Goal: Task Accomplishment & Management: Manage account settings

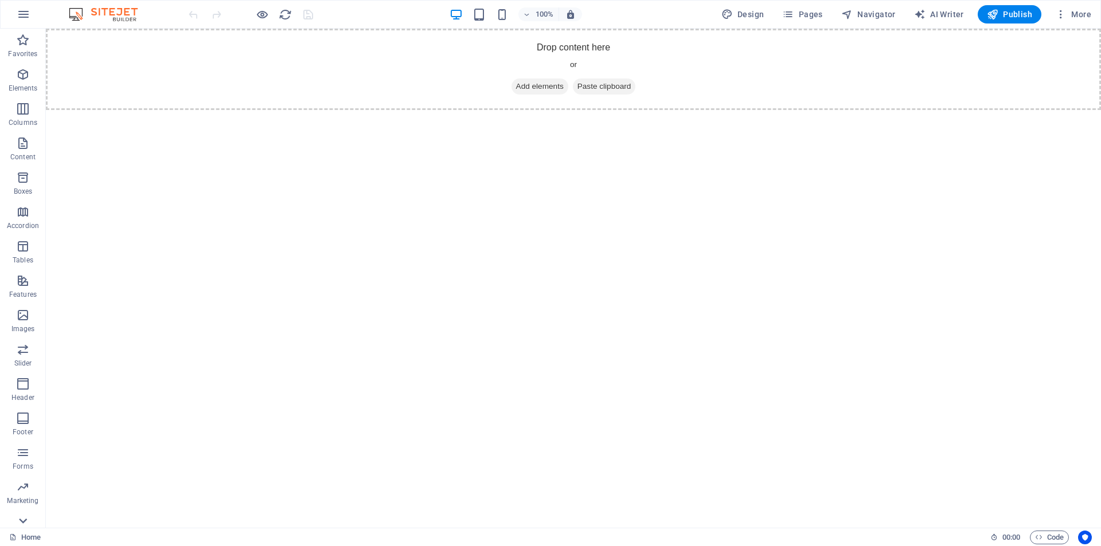
click at [21, 522] on icon at bounding box center [23, 521] width 8 height 5
click at [21, 522] on p "Collections" at bounding box center [22, 518] width 35 height 9
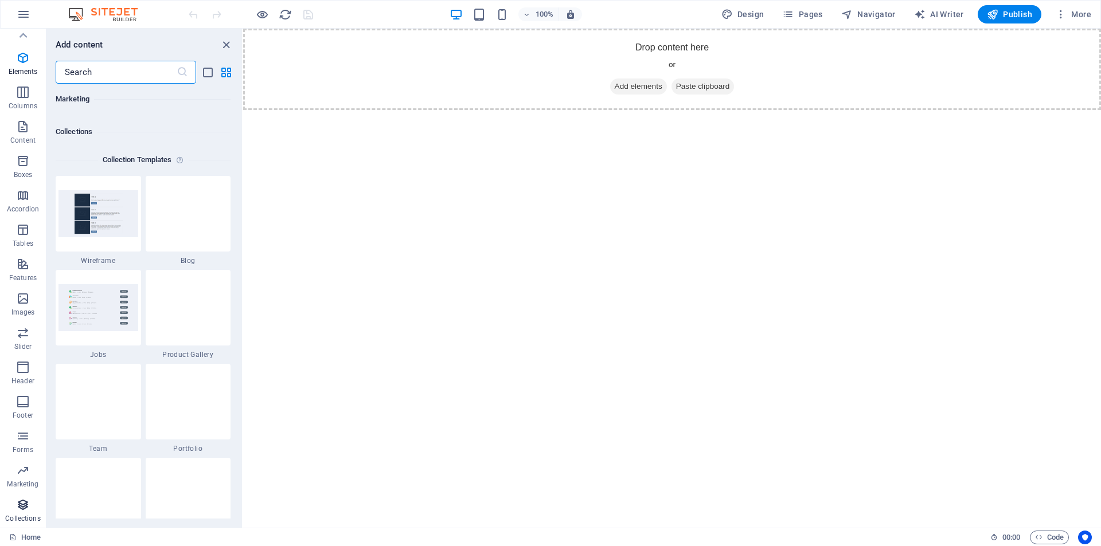
scroll to position [10498, 0]
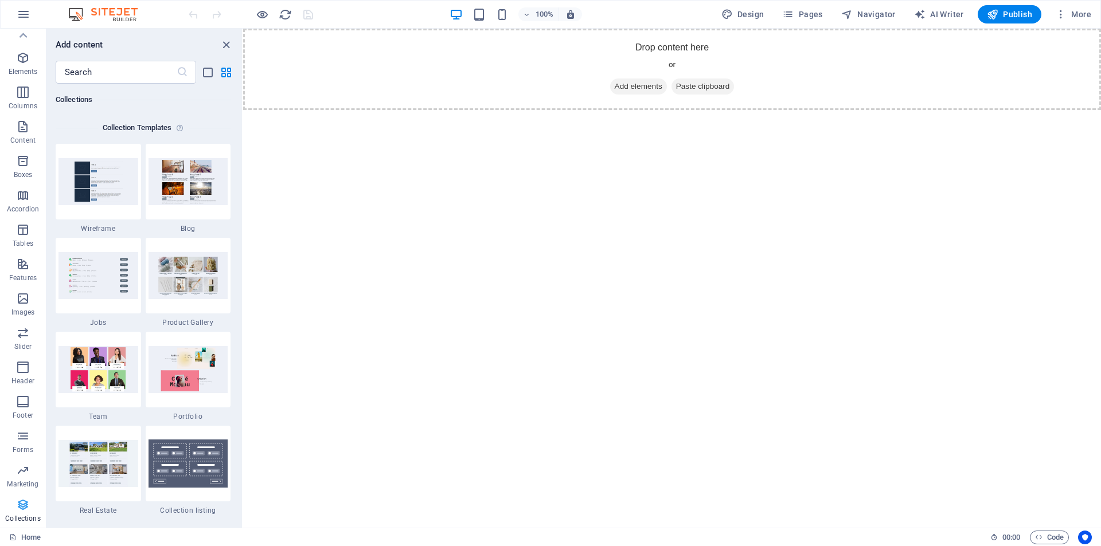
click at [19, 509] on icon "button" at bounding box center [23, 505] width 14 height 14
click at [24, 177] on icon "button" at bounding box center [23, 178] width 14 height 14
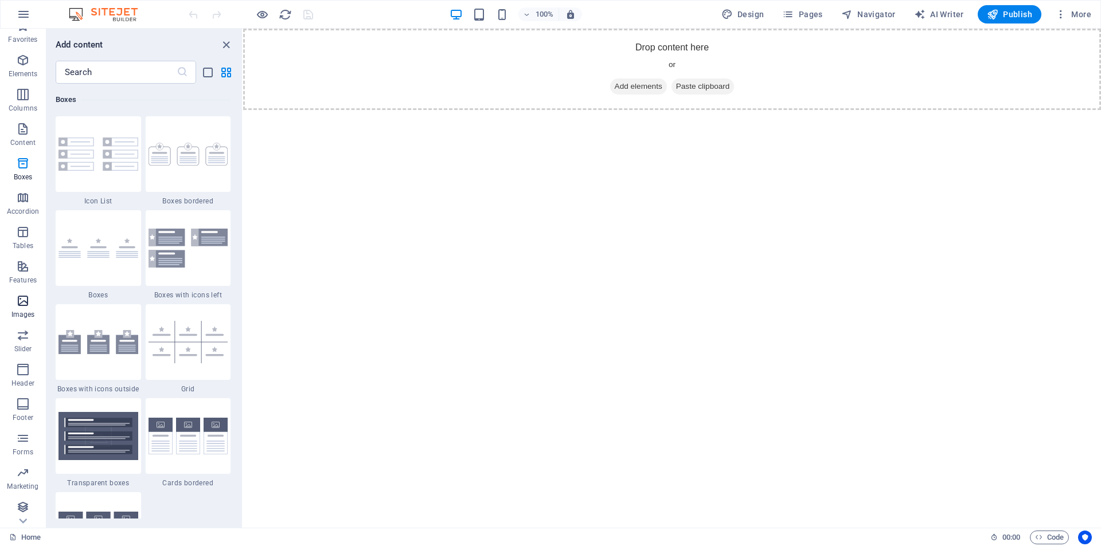
scroll to position [17, 0]
click at [22, 435] on icon "button" at bounding box center [23, 437] width 14 height 14
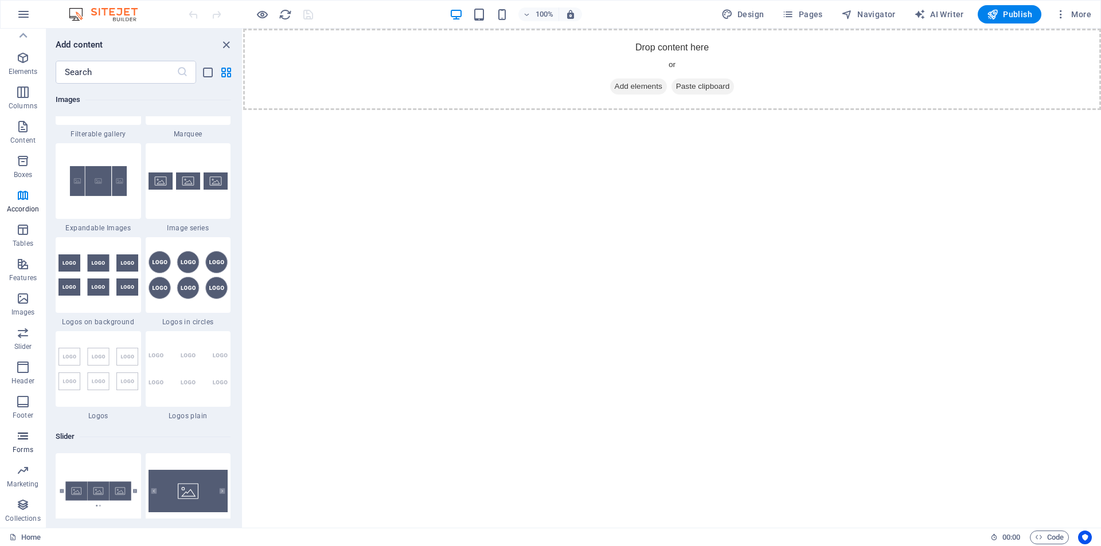
scroll to position [8372, 0]
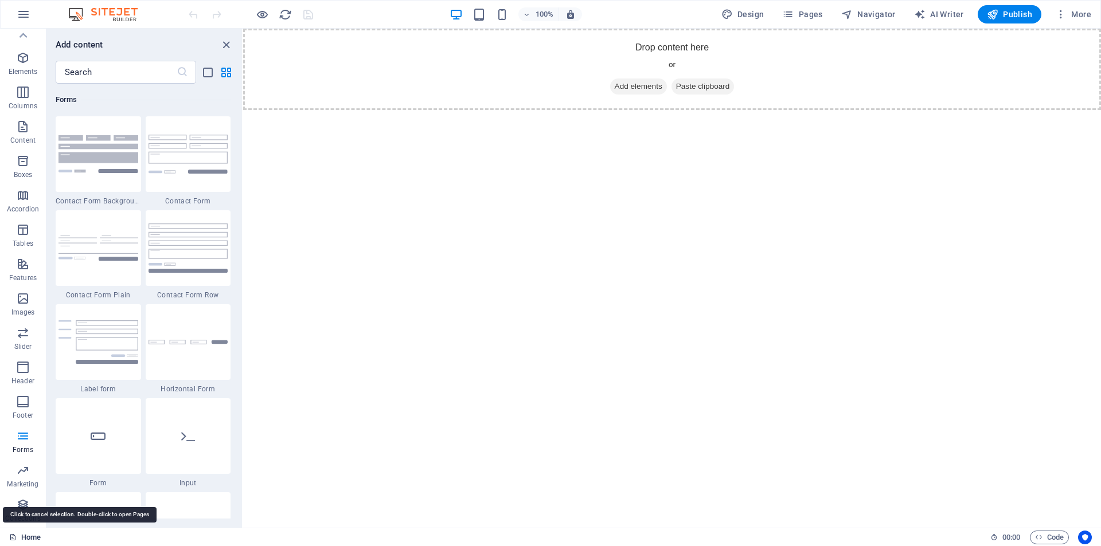
click at [30, 538] on link "Home" at bounding box center [25, 538] width 32 height 14
click at [1082, 14] on span "More" at bounding box center [1073, 14] width 36 height 11
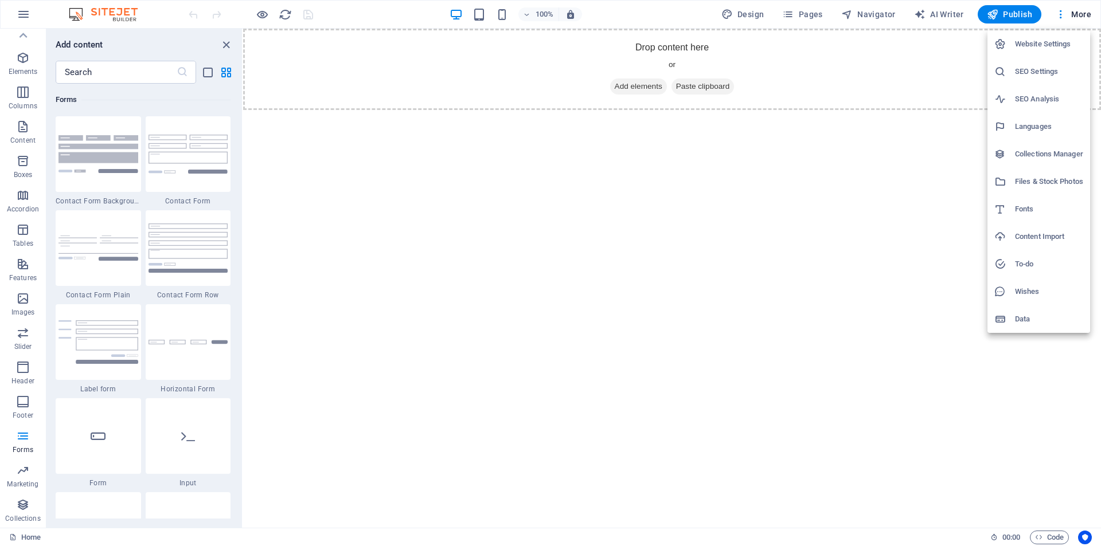
click at [1052, 42] on h6 "Website Settings" at bounding box center [1049, 44] width 68 height 14
